Goal: Transaction & Acquisition: Download file/media

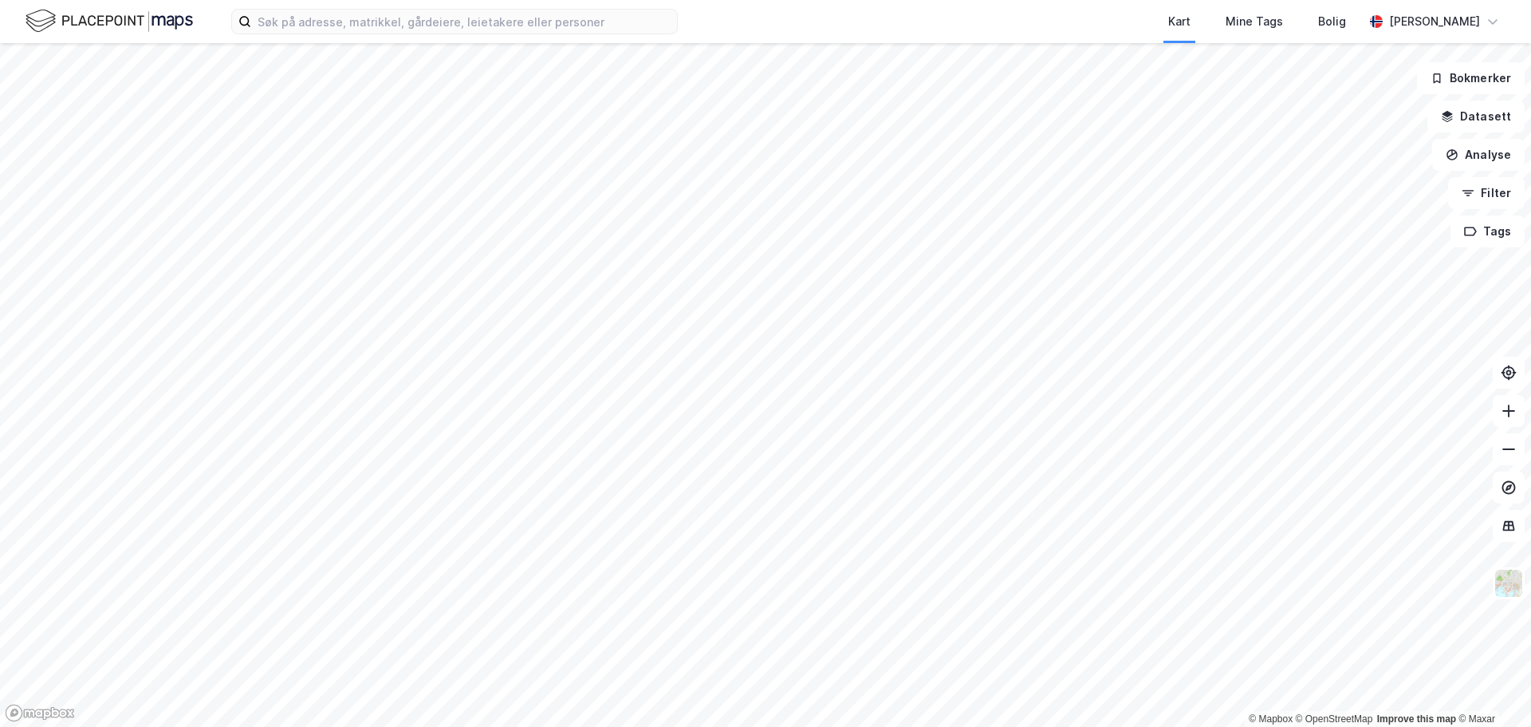
click at [332, 36] on div "Kart Mine Tags [PERSON_NAME] [PERSON_NAME]" at bounding box center [765, 21] width 1531 height 43
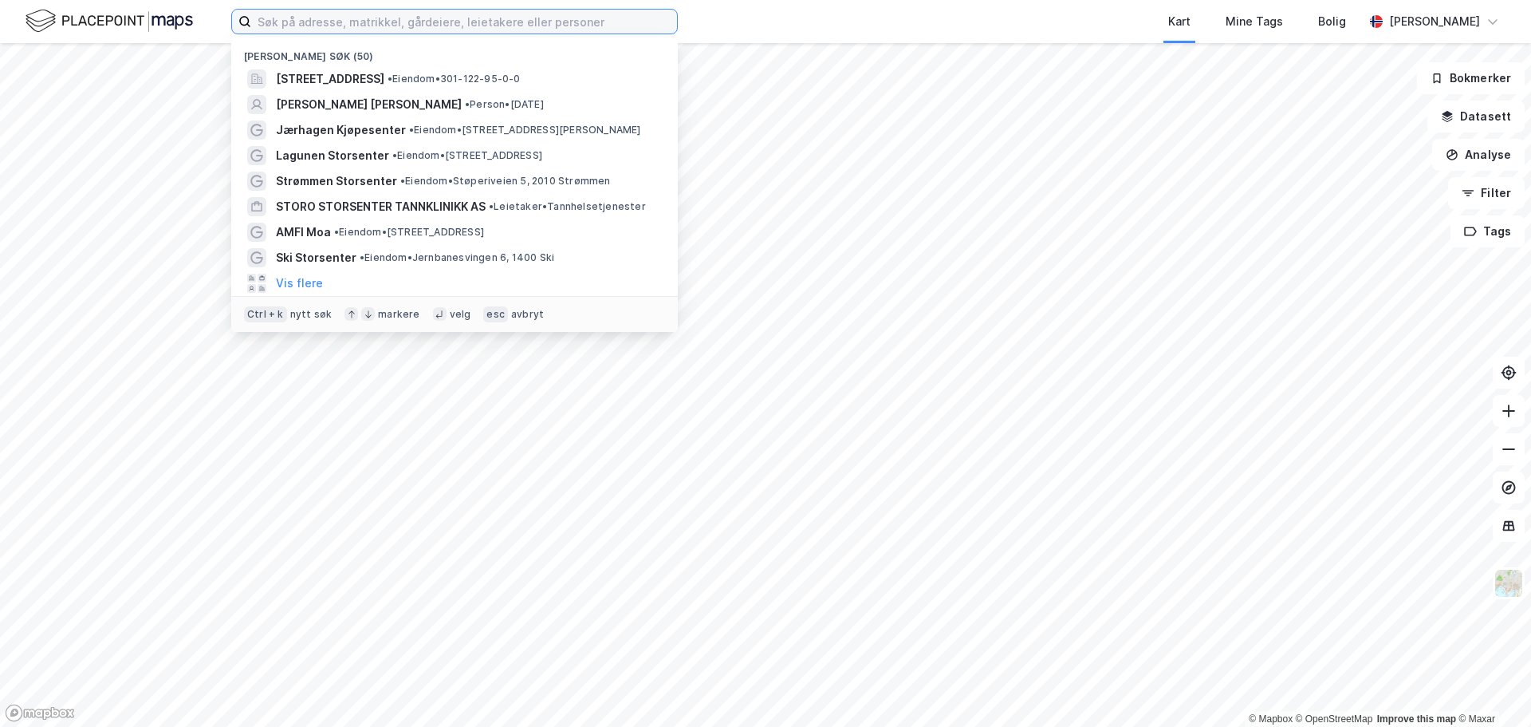
click at [347, 25] on input at bounding box center [464, 22] width 426 height 24
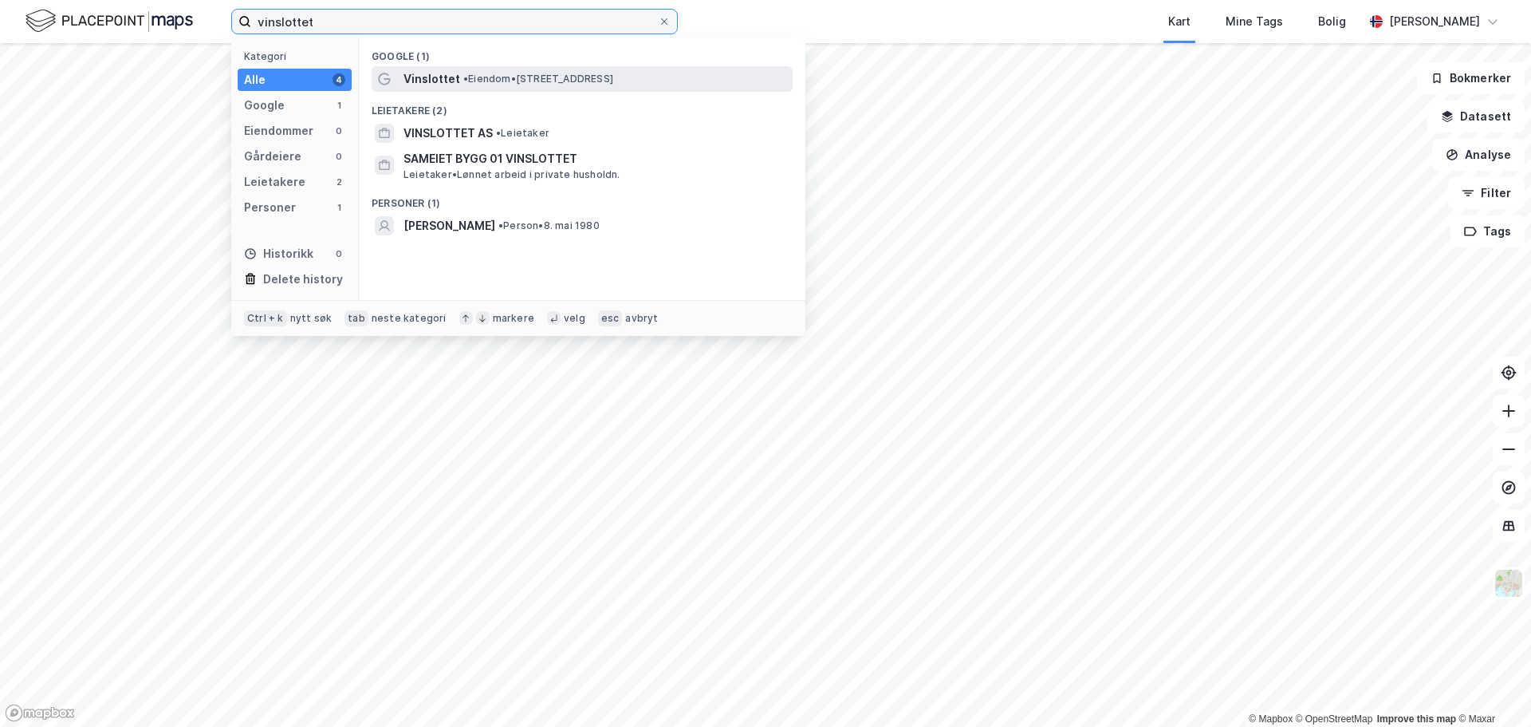
type input "vinslottet"
click at [542, 81] on span "• Eiendom • [STREET_ADDRESS]" at bounding box center [538, 79] width 150 height 13
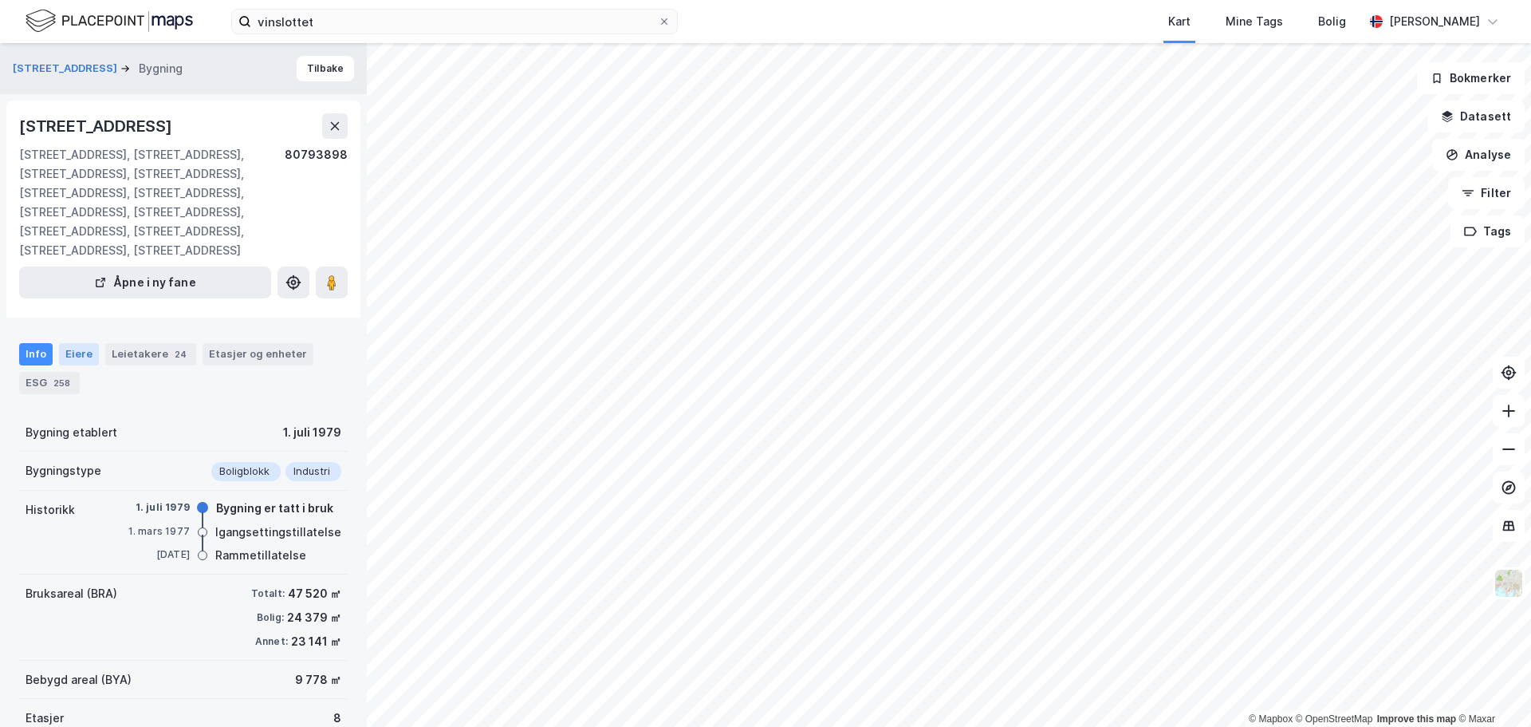
click at [75, 343] on div "Eiere" at bounding box center [79, 354] width 40 height 22
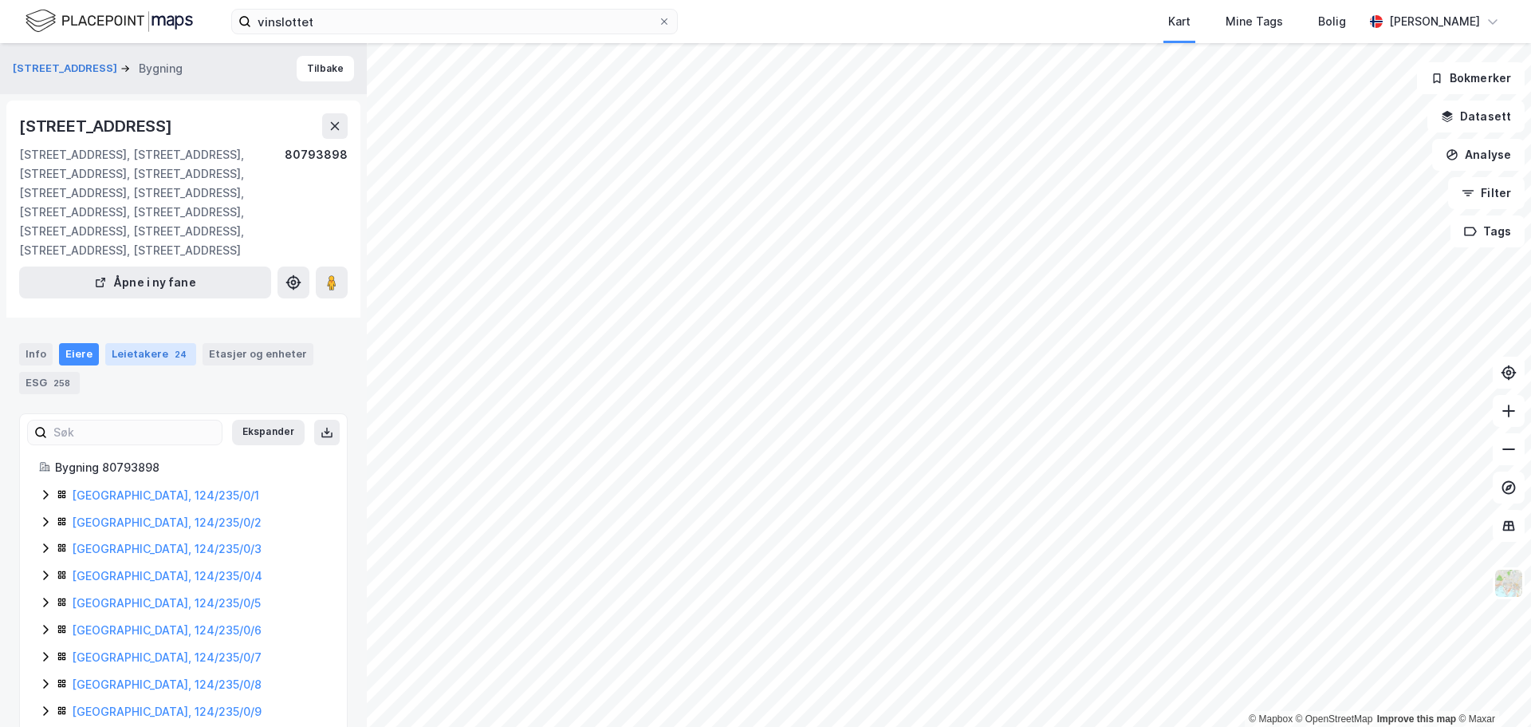
click at [144, 343] on div "Leietakere 24" at bounding box center [150, 354] width 91 height 22
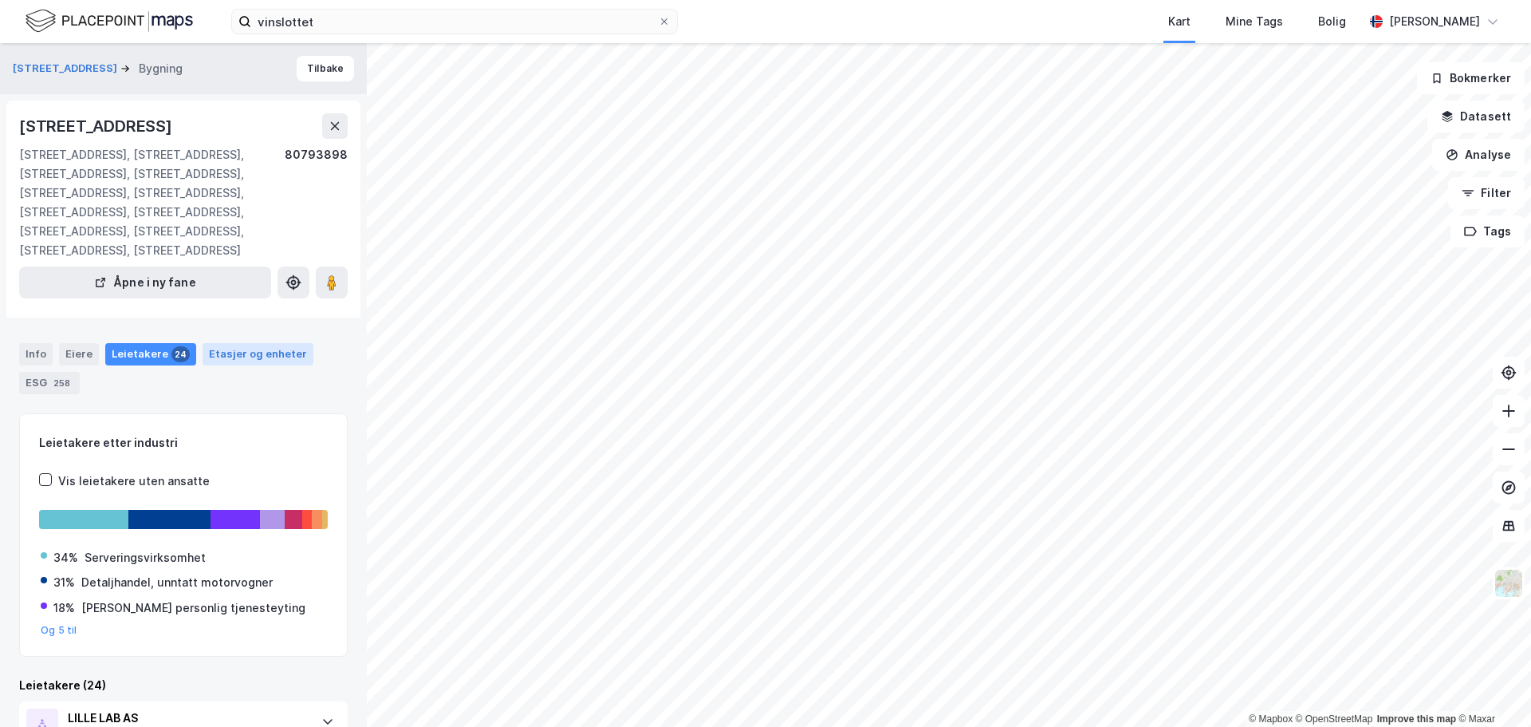
click at [255, 346] on div "Etasjer og enheter" at bounding box center [258, 353] width 98 height 14
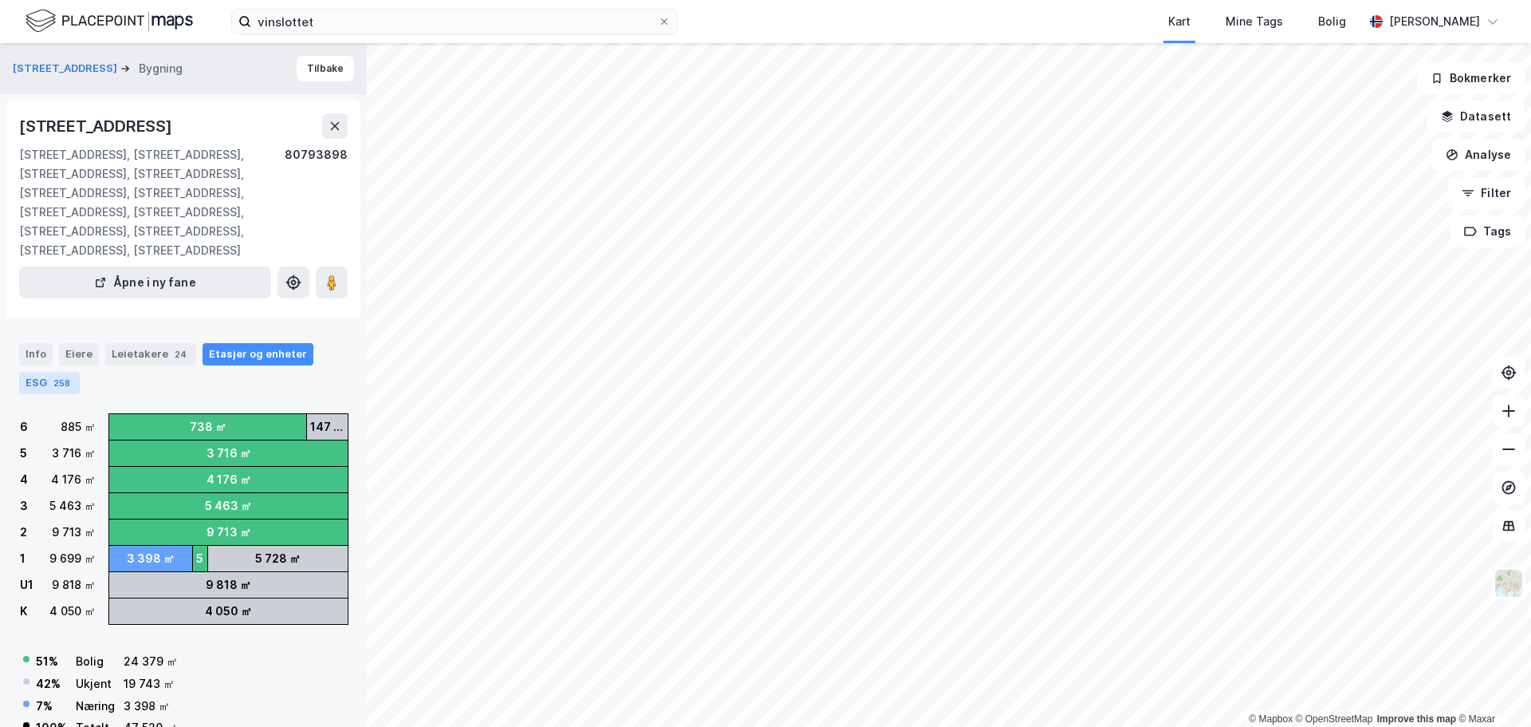
click at [50, 375] on div "258" at bounding box center [61, 383] width 23 height 16
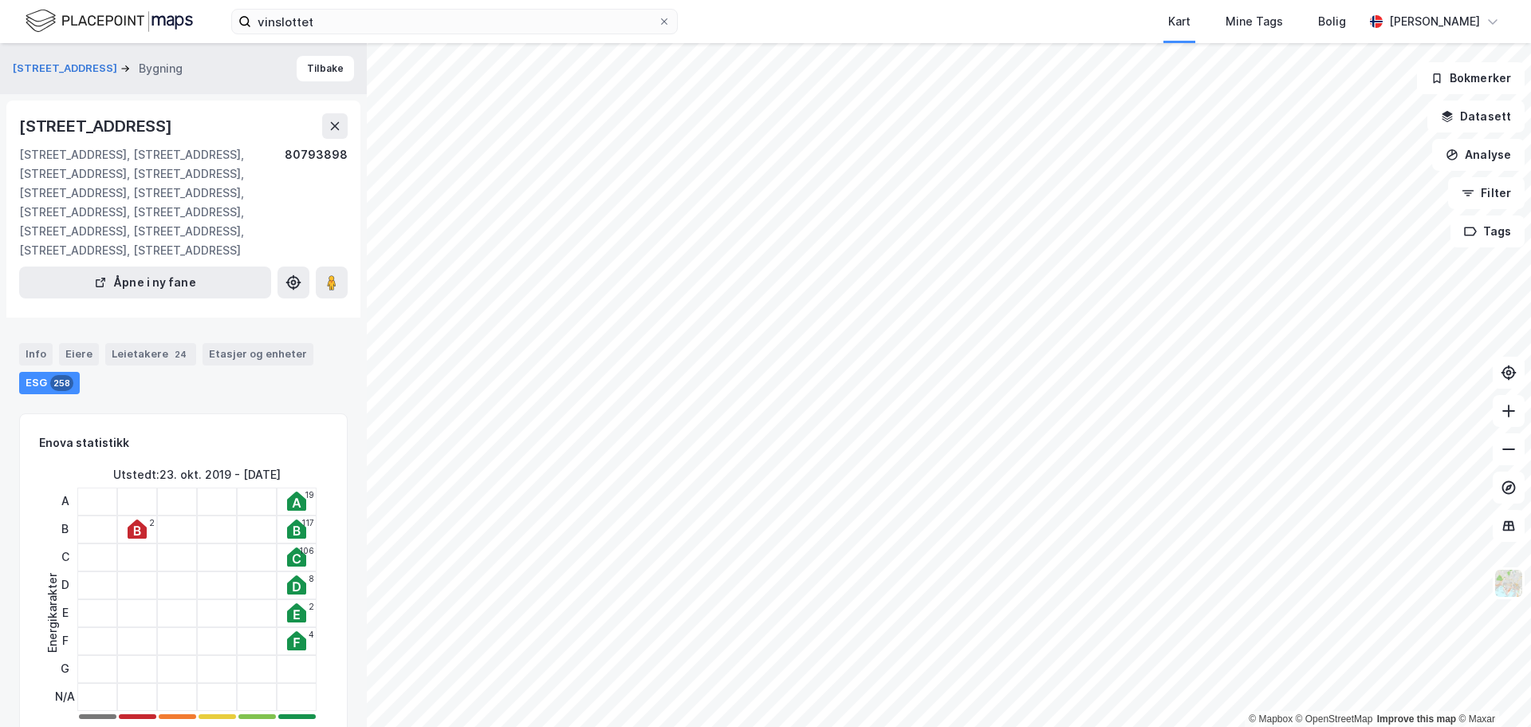
click at [2, 336] on div "Info Eiere Leietakere 24 Etasjer og enheter ESG 258" at bounding box center [183, 362] width 367 height 77
click at [36, 343] on div "Info" at bounding box center [36, 354] width 34 height 22
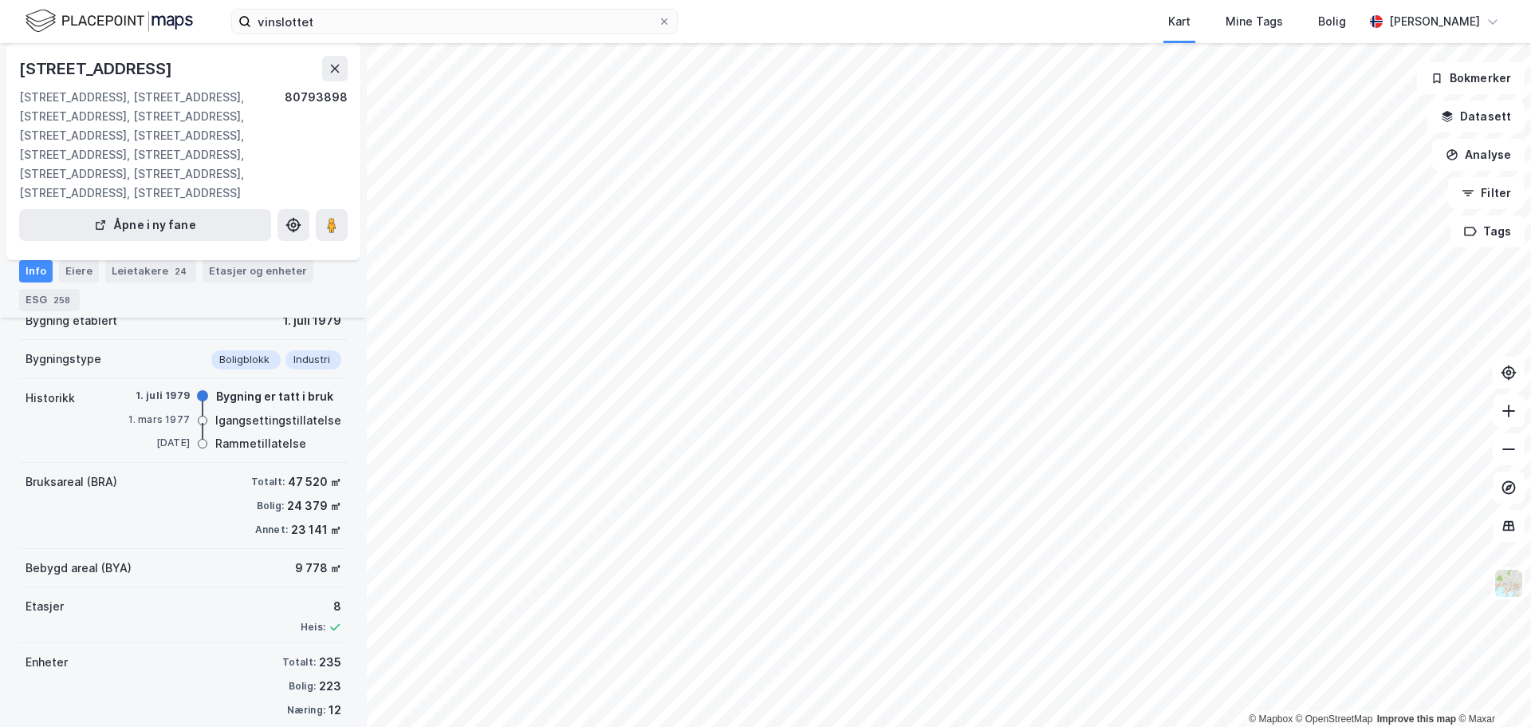
scroll to position [114, 0]
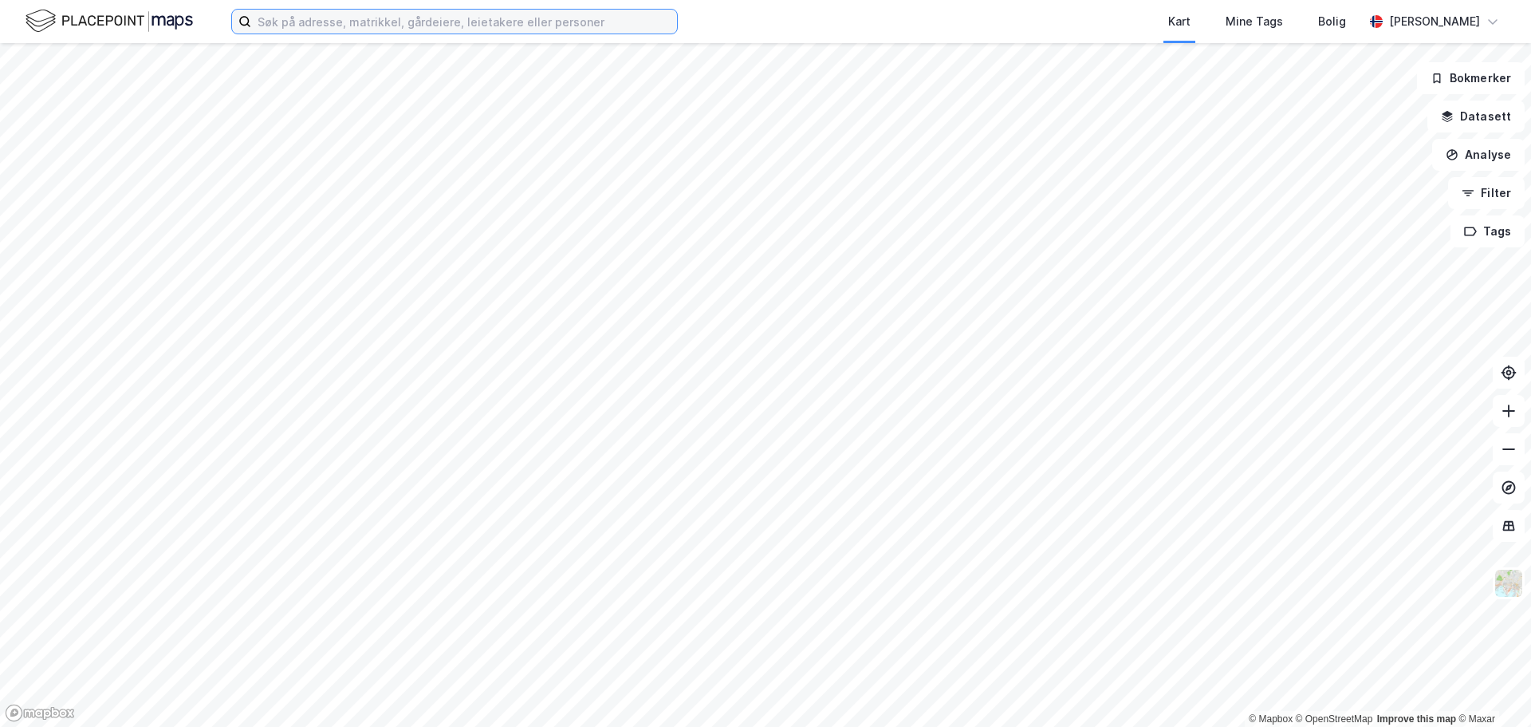
click at [381, 14] on input at bounding box center [464, 22] width 426 height 24
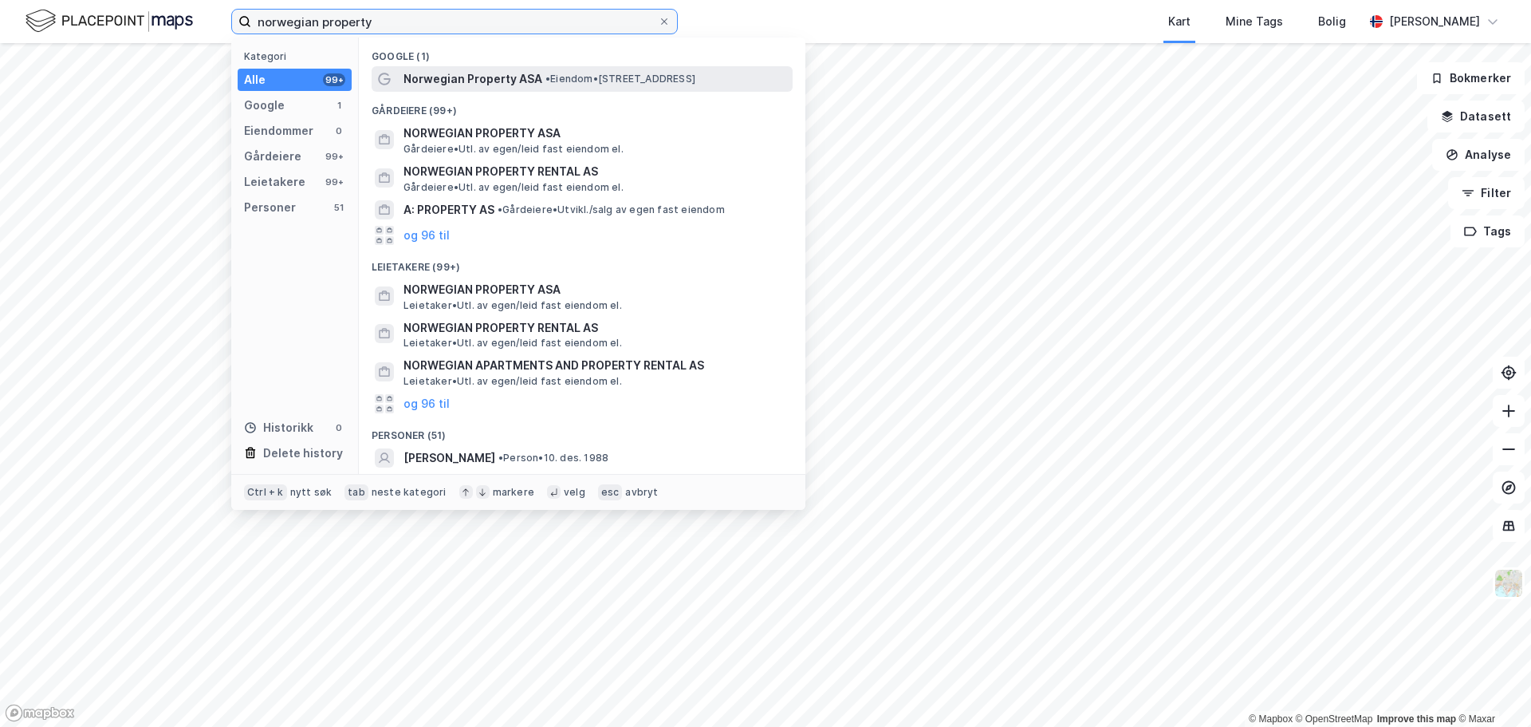
type input "norwegian property"
click at [487, 89] on div "Norwegian Property ASA • Eiendom • Bryggegata 3, 0250 Oslo" at bounding box center [582, 79] width 421 height 26
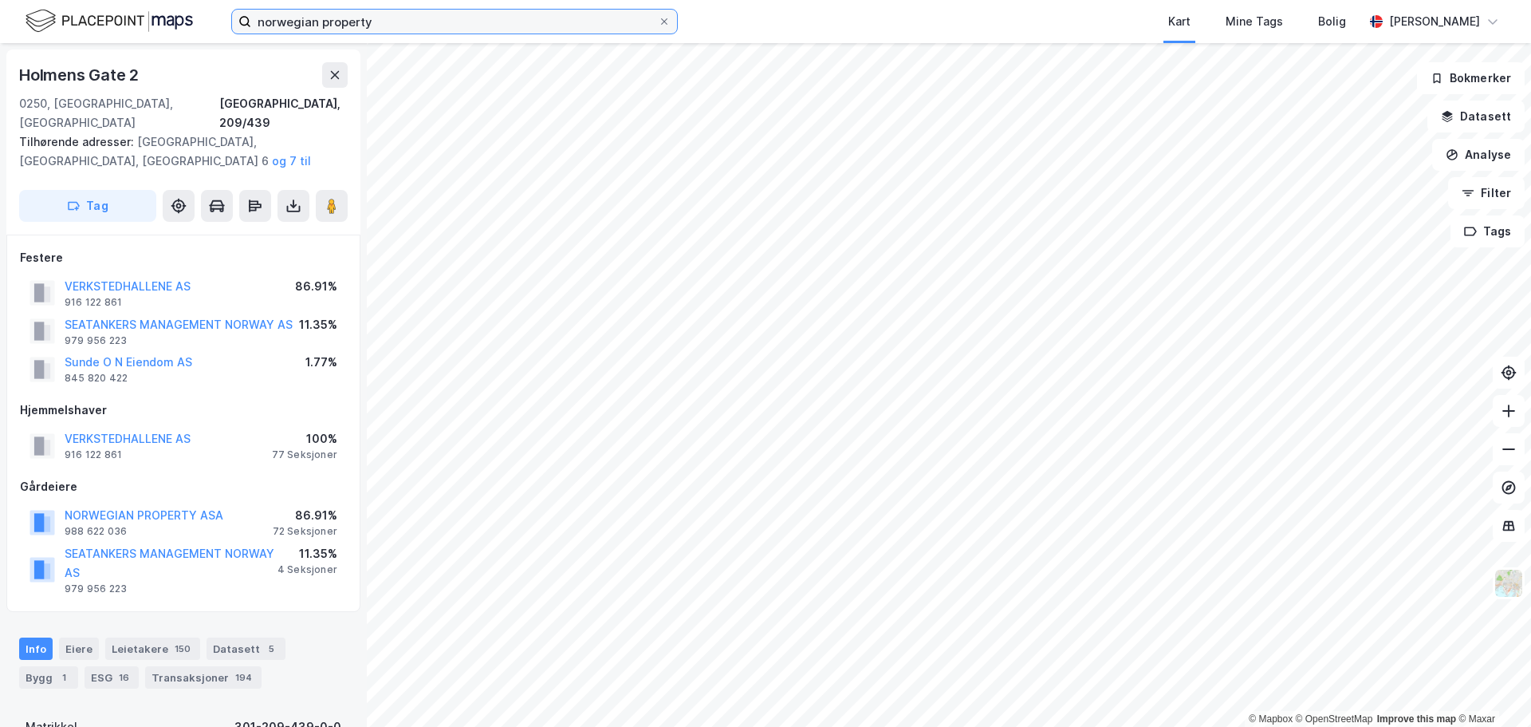
click at [443, 22] on input "norwegian property" at bounding box center [454, 22] width 407 height 24
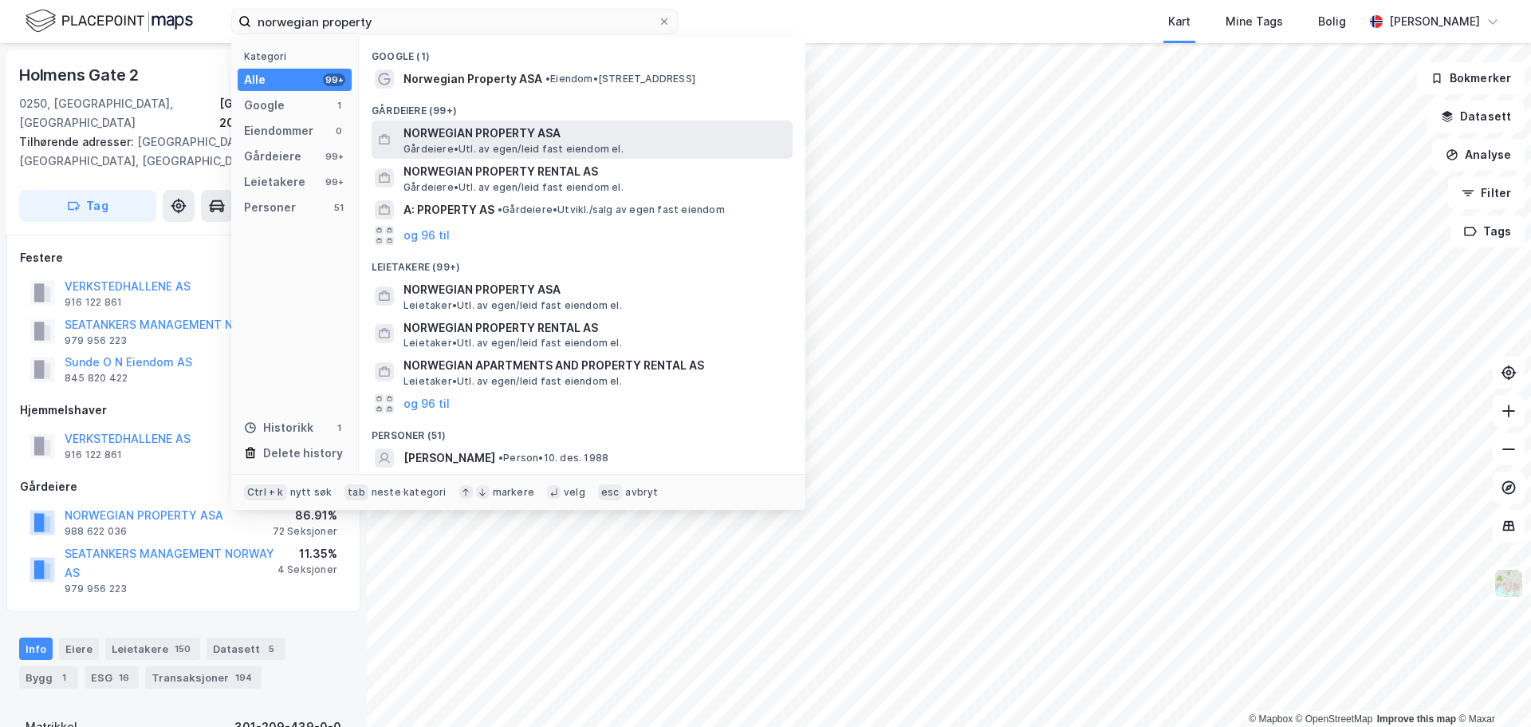
click at [518, 139] on span "NORWEGIAN PROPERTY ASA" at bounding box center [595, 133] width 383 height 19
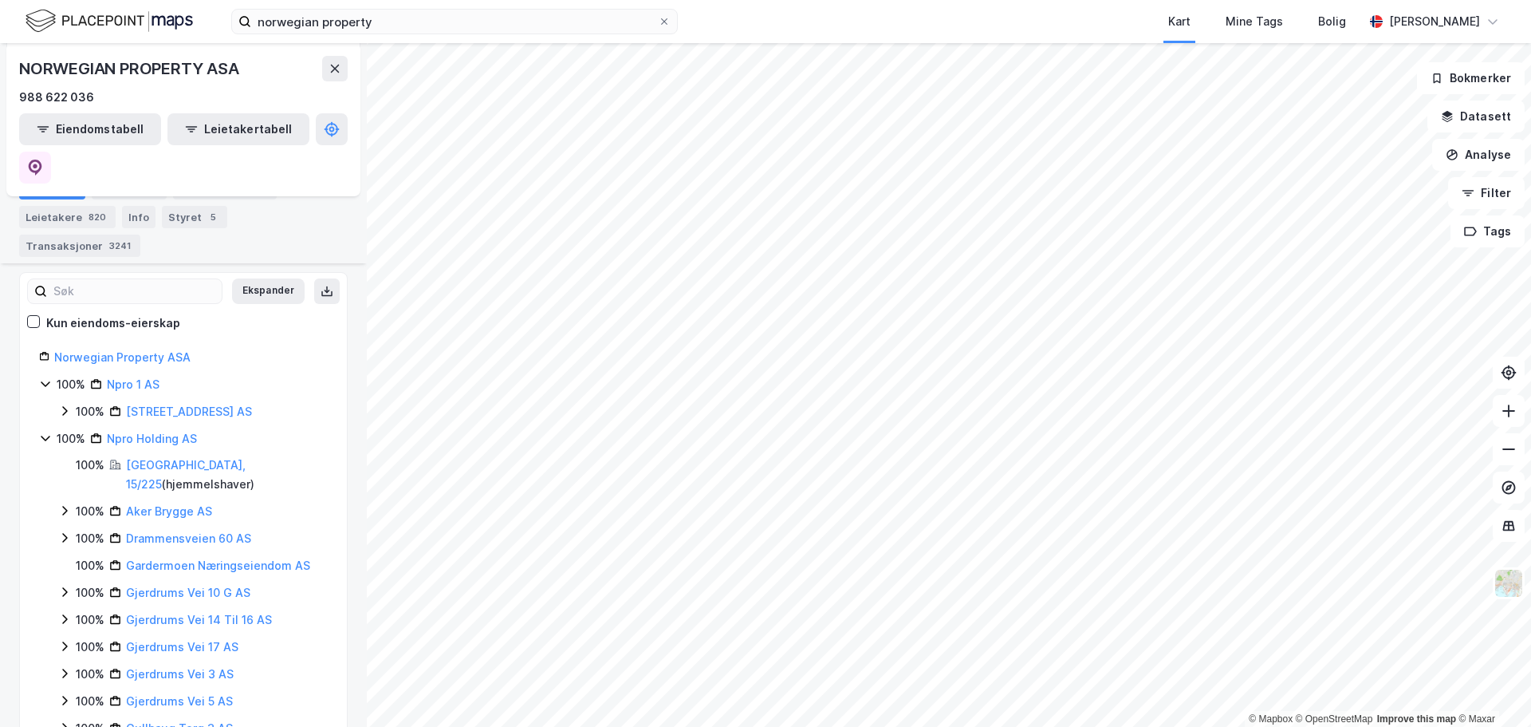
scroll to position [92, 0]
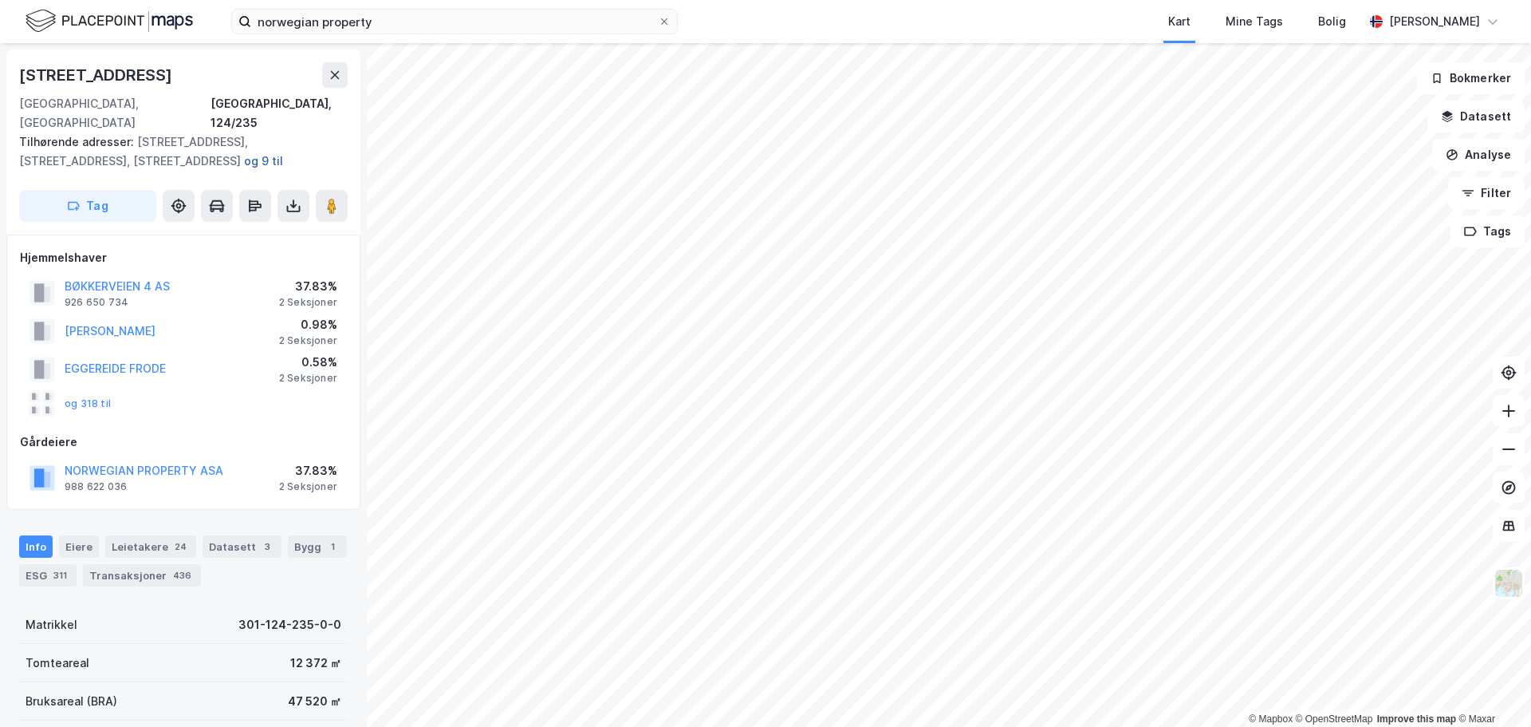
click at [0, 0] on button "og 9 til" at bounding box center [0, 0] width 0 height 0
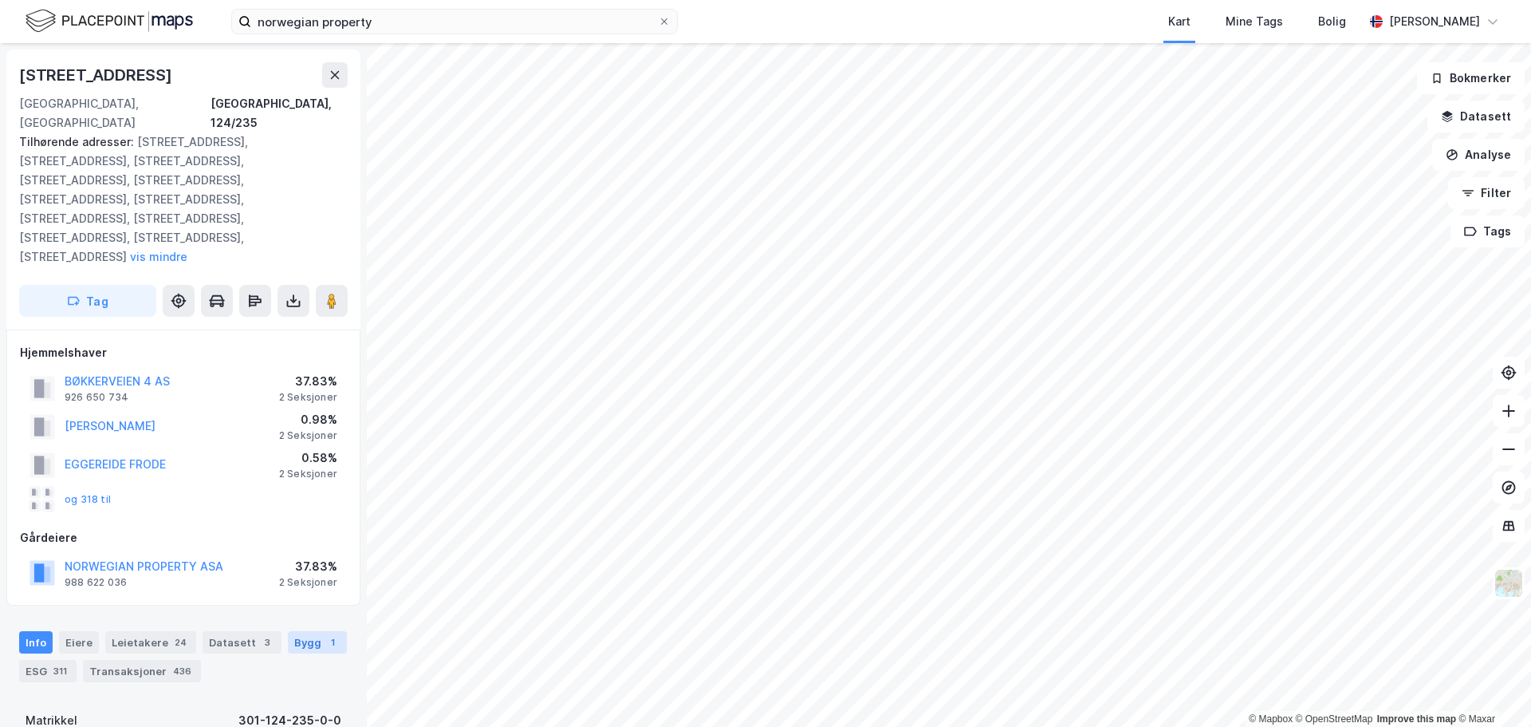
click at [298, 631] on div "Bygg 1" at bounding box center [317, 642] width 59 height 22
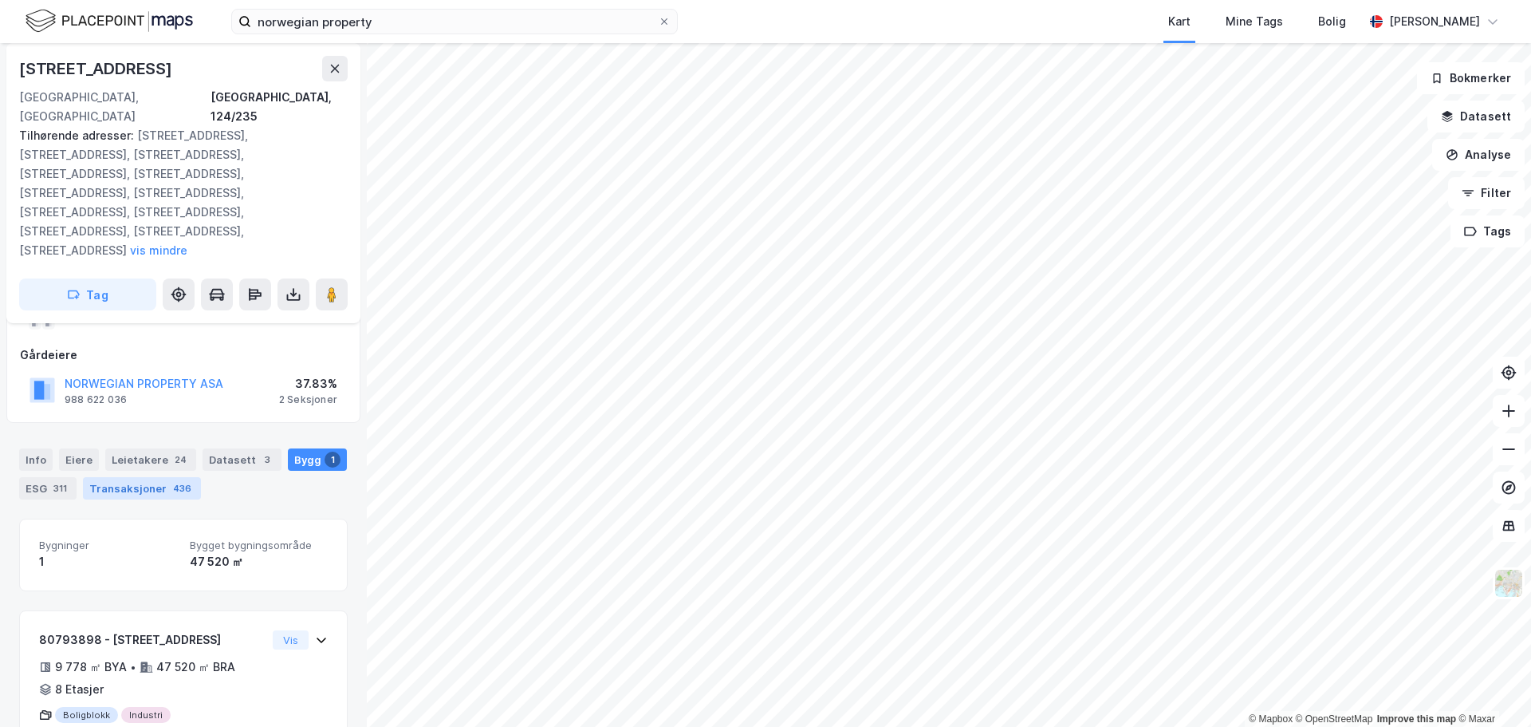
scroll to position [187, 0]
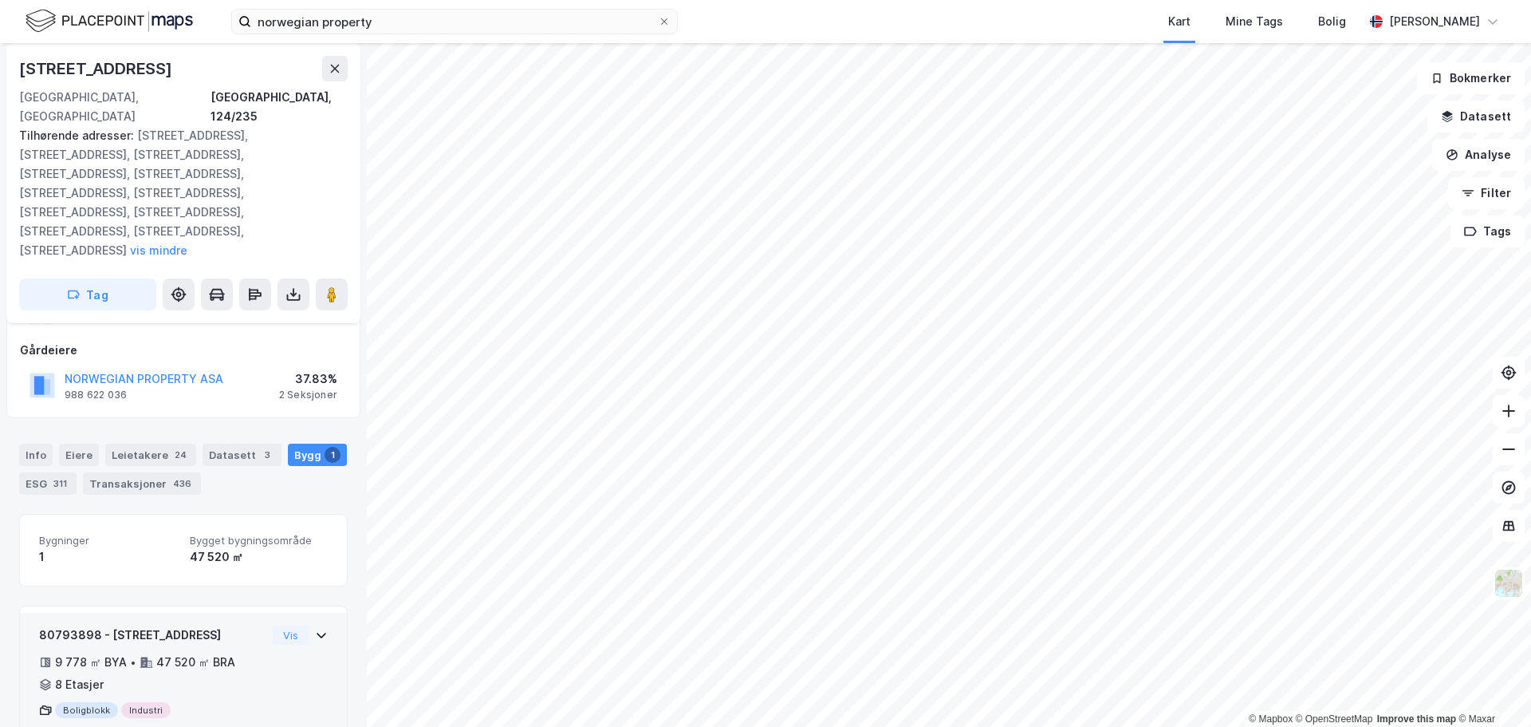
click at [315, 629] on icon at bounding box center [321, 635] width 13 height 13
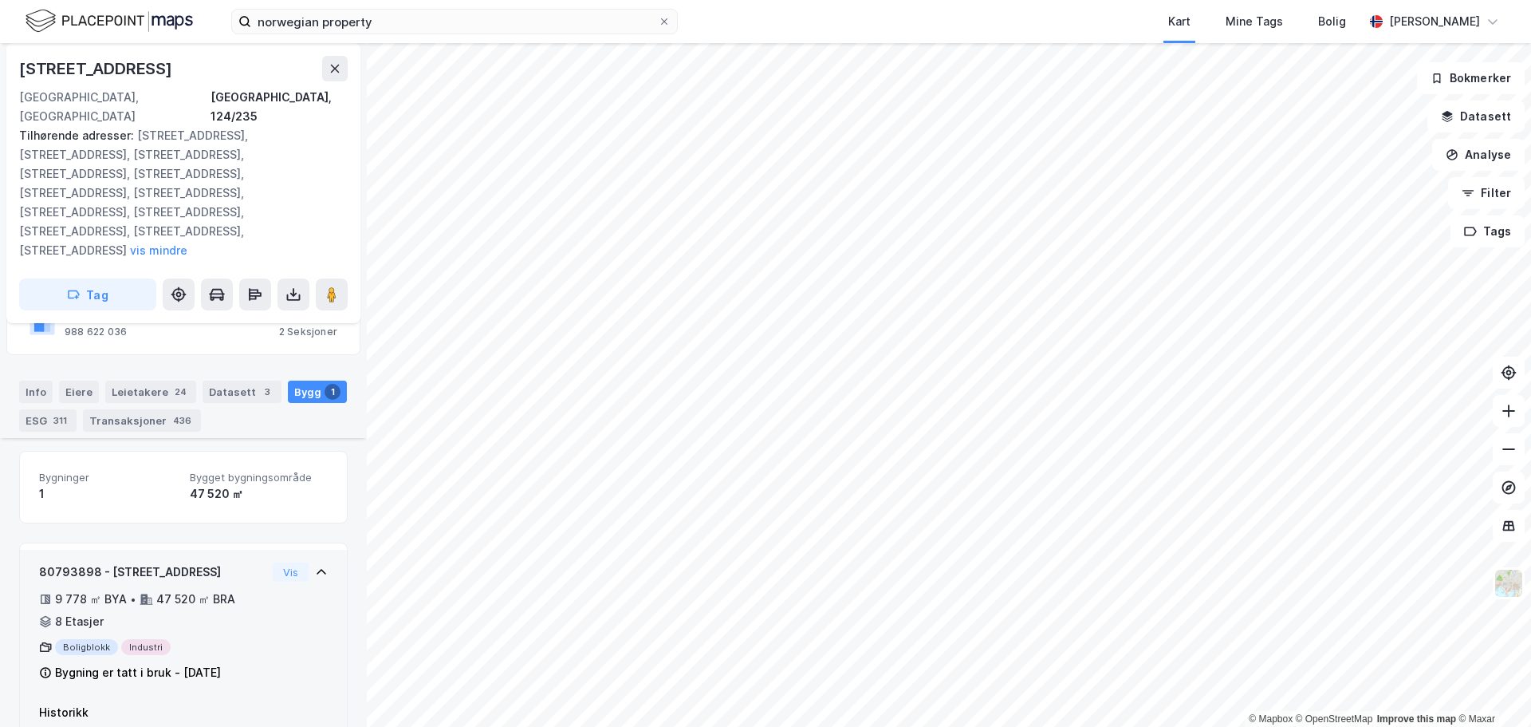
scroll to position [310, 0]
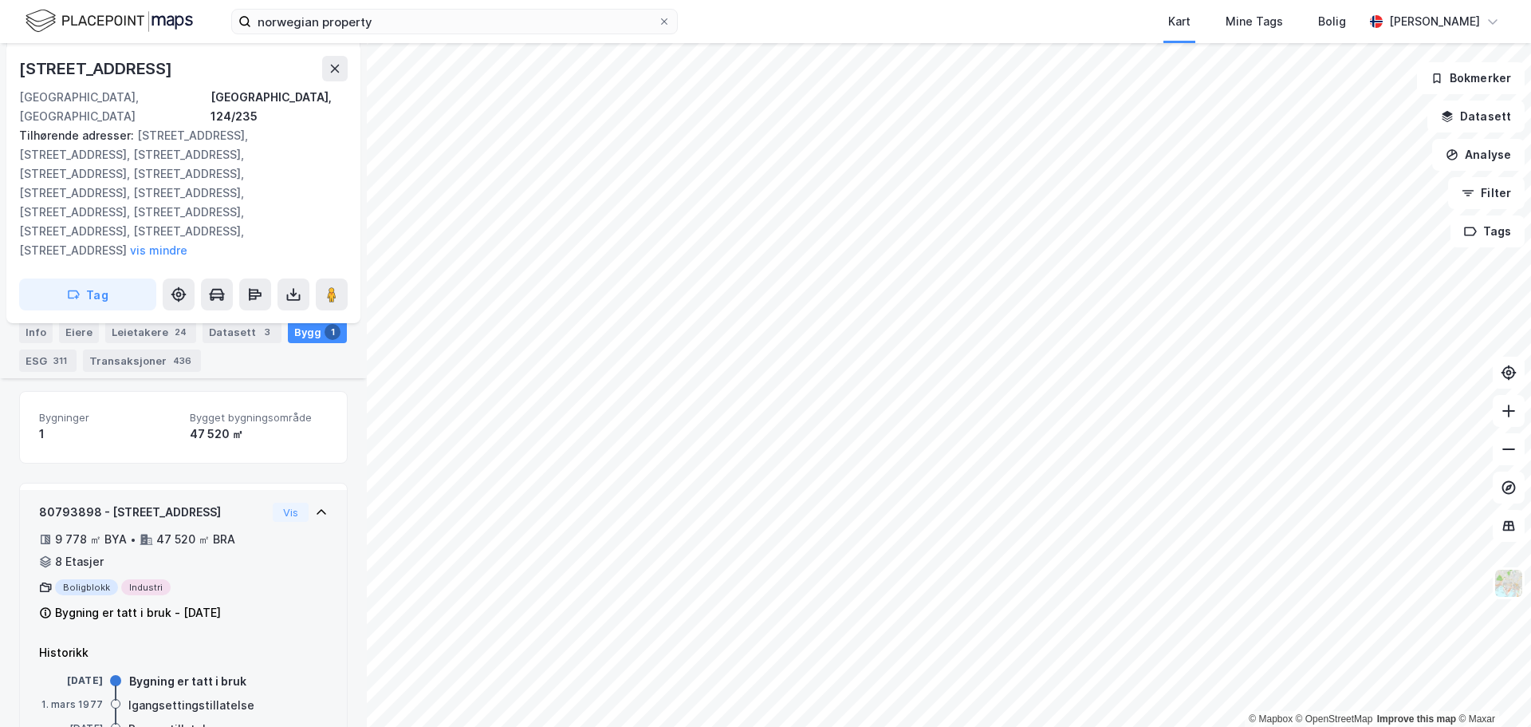
click at [315, 506] on icon at bounding box center [321, 512] width 13 height 13
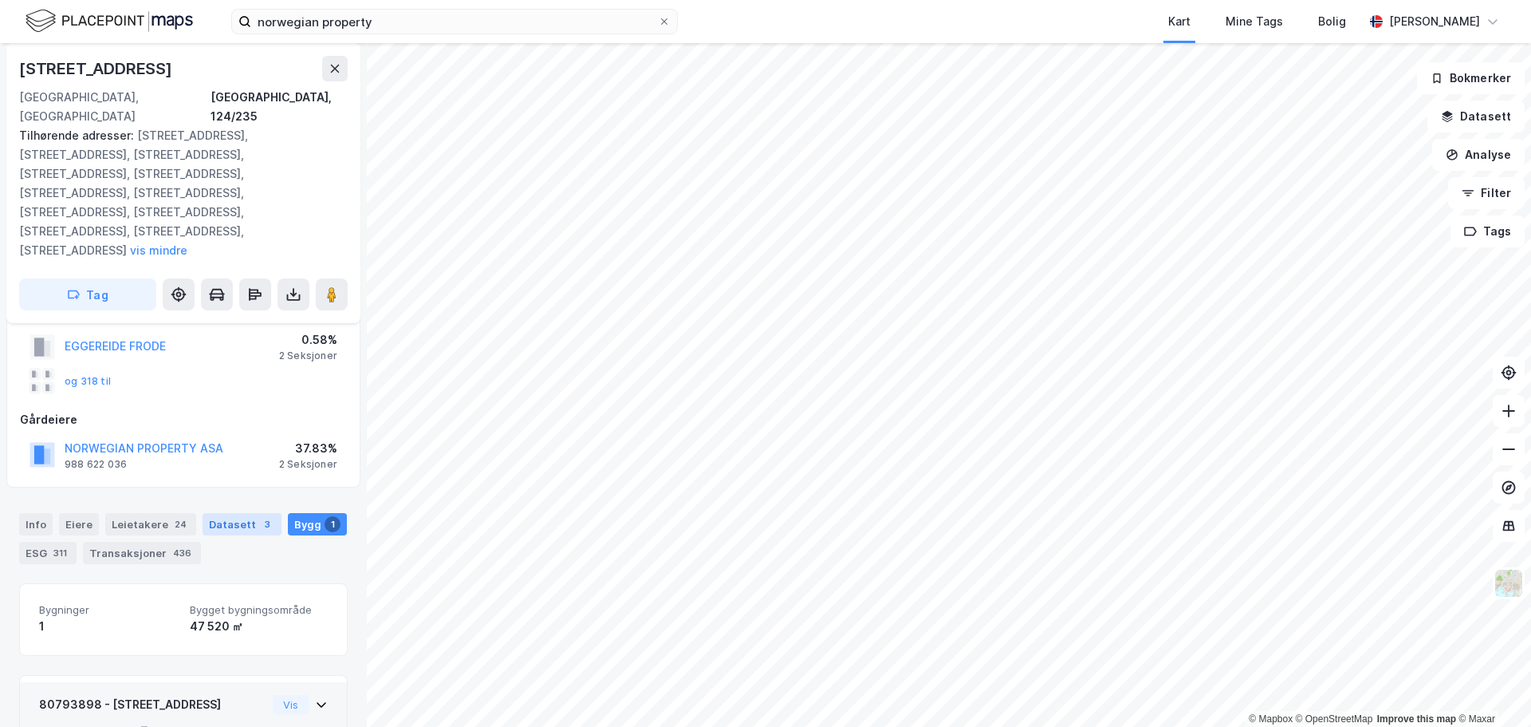
scroll to position [28, 0]
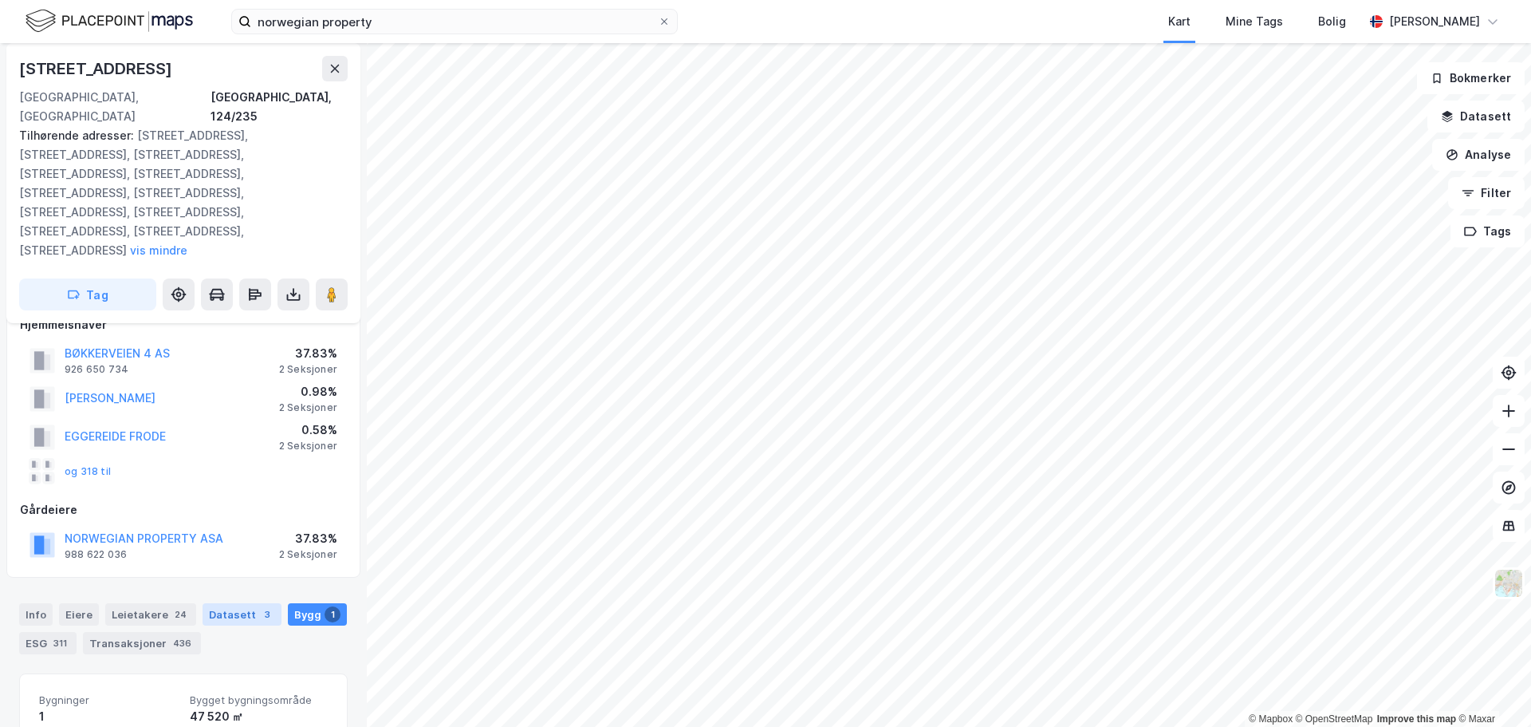
click at [209, 603] on div "Datasett 3" at bounding box center [242, 614] width 79 height 22
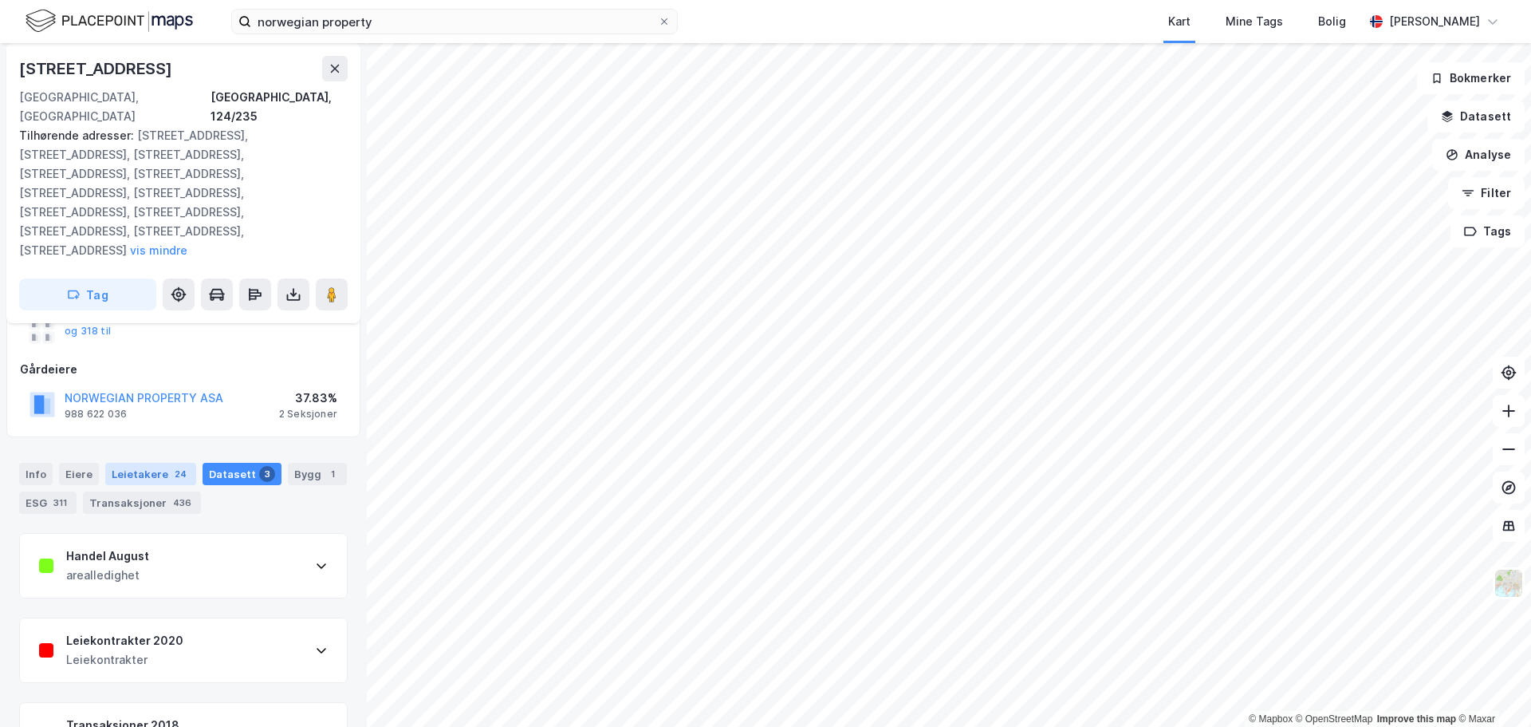
scroll to position [171, 0]
click at [156, 460] on div "Leietakere 24" at bounding box center [150, 471] width 91 height 22
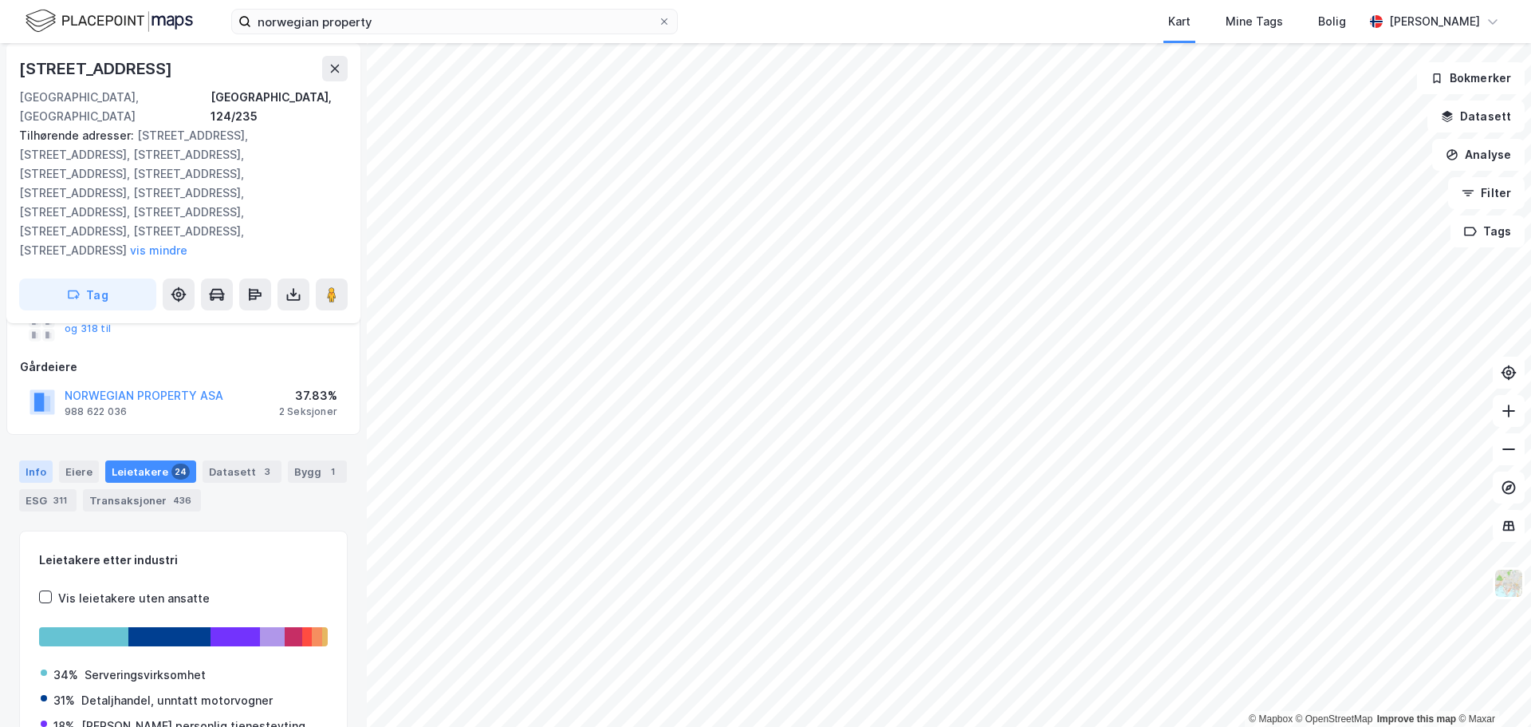
click at [34, 460] on div "Info" at bounding box center [36, 471] width 34 height 22
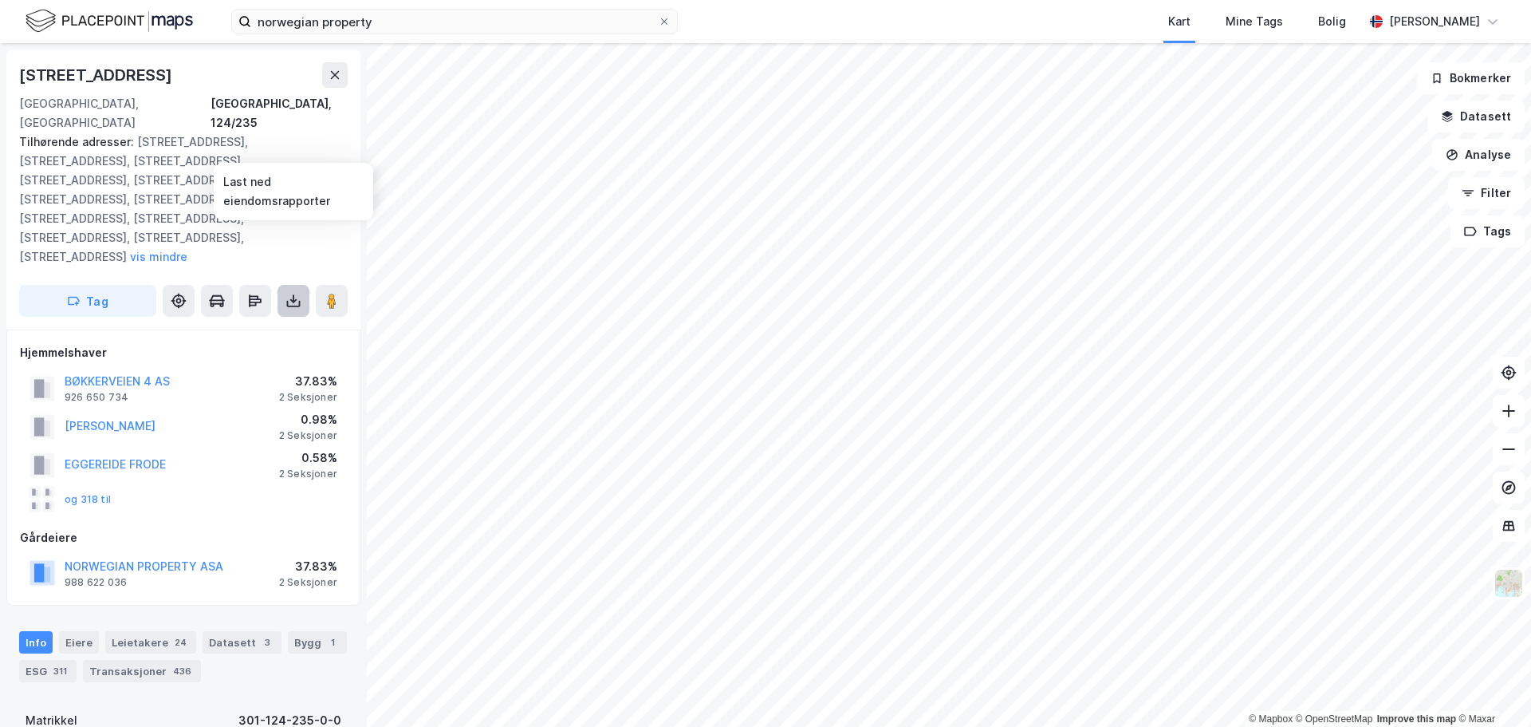
click at [305, 285] on button at bounding box center [294, 301] width 32 height 32
click at [214, 326] on div "Last ned grunnbok" at bounding box center [214, 332] width 93 height 13
